Goal: Use online tool/utility: Utilize a website feature to perform a specific function

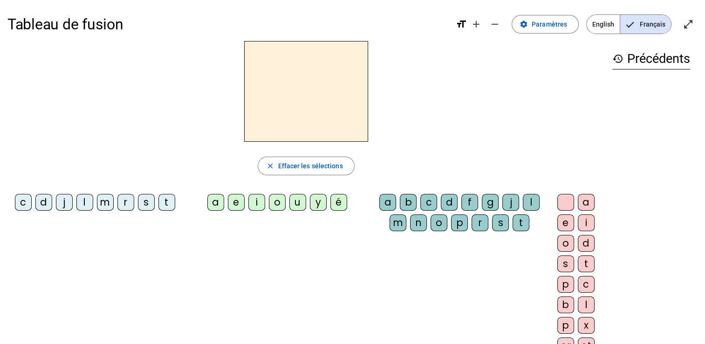
click at [144, 207] on div "s" at bounding box center [146, 202] width 17 height 17
click at [257, 207] on div "i" at bounding box center [256, 202] width 17 height 17
click at [528, 205] on div "l" at bounding box center [531, 202] width 17 height 17
click at [566, 245] on div "o" at bounding box center [565, 243] width 17 height 17
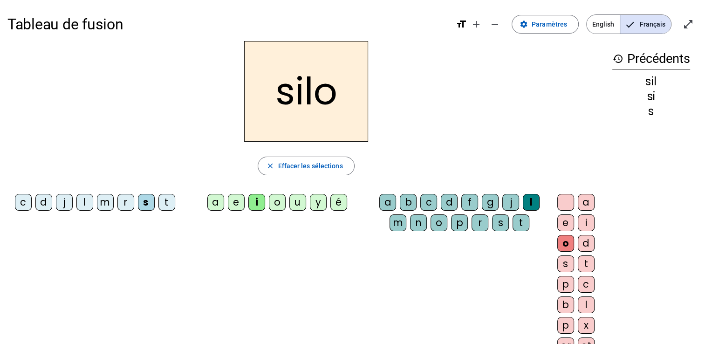
click at [563, 205] on div at bounding box center [565, 202] width 17 height 17
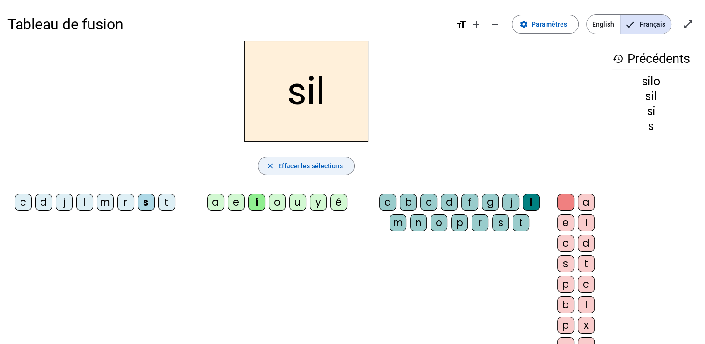
click at [325, 173] on span "button" at bounding box center [306, 166] width 96 height 22
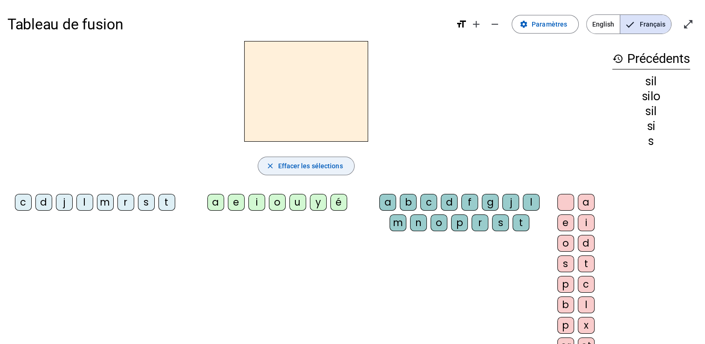
click at [150, 205] on div "s" at bounding box center [146, 202] width 17 height 17
click at [253, 205] on div "i" at bounding box center [256, 202] width 17 height 17
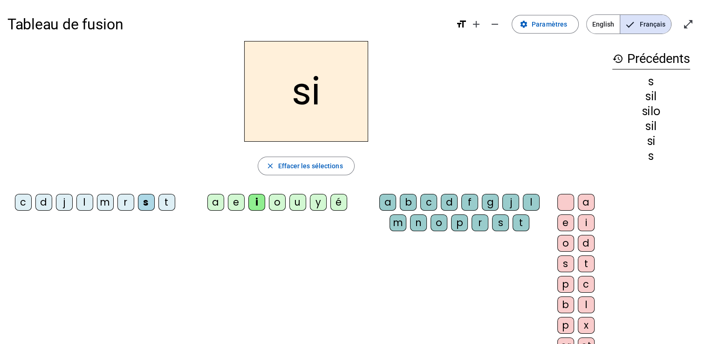
click at [216, 207] on div "a" at bounding box center [215, 202] width 17 height 17
click at [300, 205] on div "u" at bounding box center [297, 202] width 17 height 17
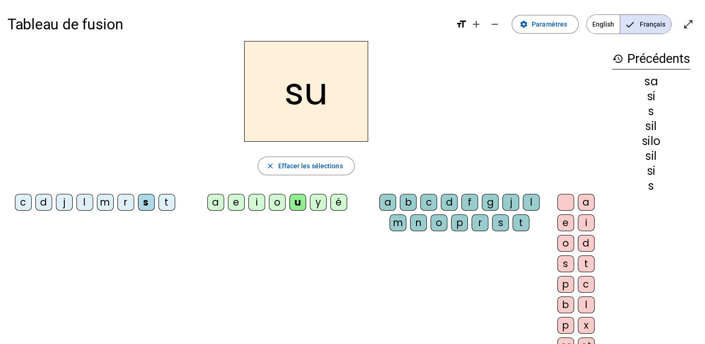
click at [163, 207] on div "t" at bounding box center [166, 202] width 17 height 17
click at [42, 207] on div "d" at bounding box center [43, 202] width 17 height 17
click at [233, 205] on div "e" at bounding box center [236, 202] width 17 height 17
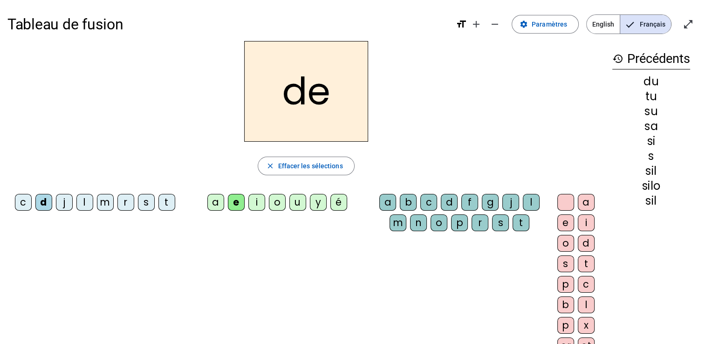
click at [106, 206] on div "m" at bounding box center [105, 202] width 17 height 17
click at [165, 209] on div "t" at bounding box center [166, 202] width 17 height 17
click at [64, 203] on div "j" at bounding box center [64, 202] width 17 height 17
